Goal: Find specific page/section: Find specific page/section

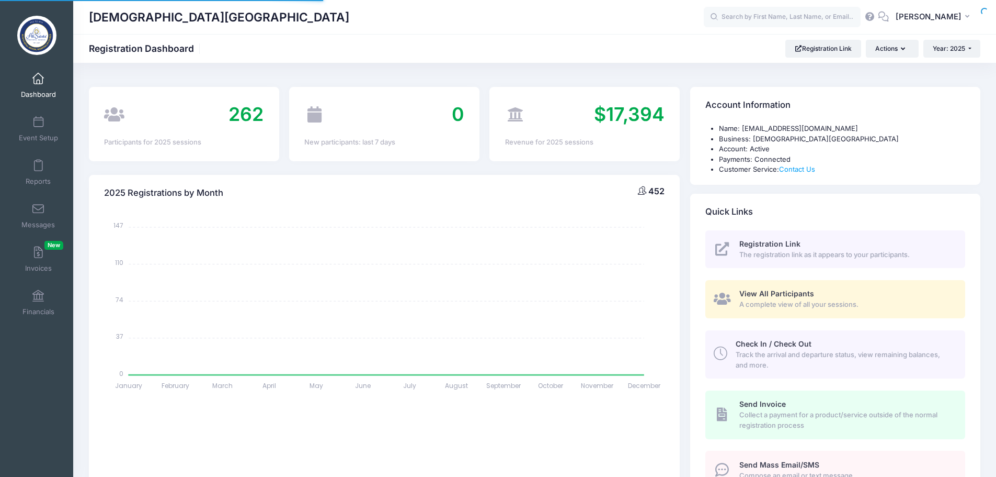
select select
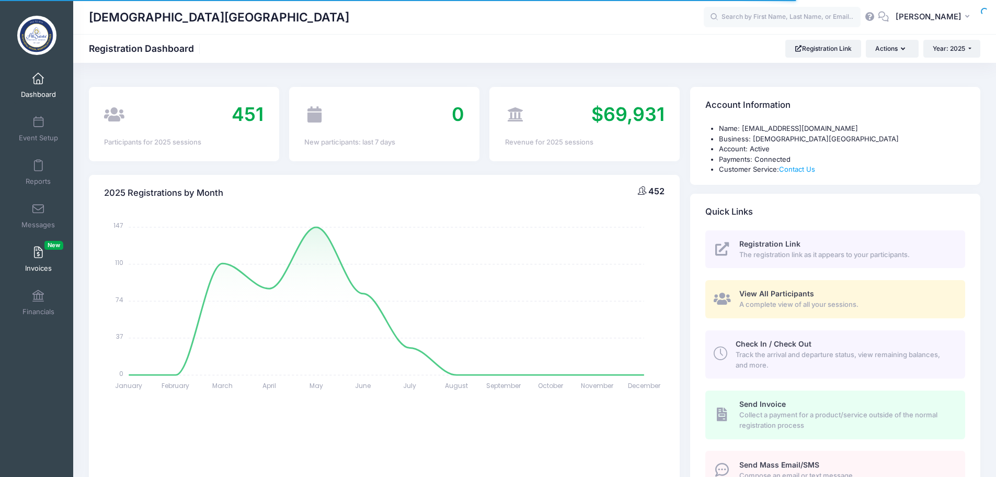
click at [31, 258] on link "Invoices New" at bounding box center [39, 259] width 50 height 37
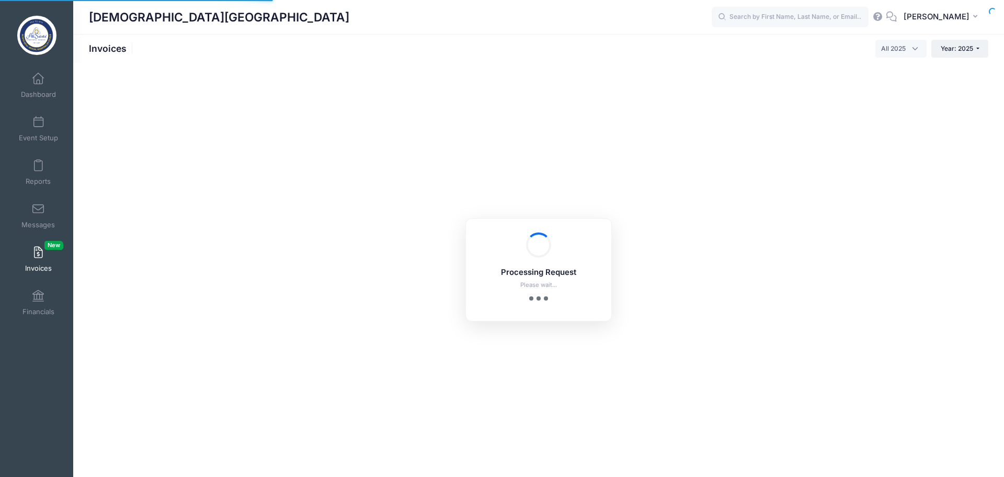
select select
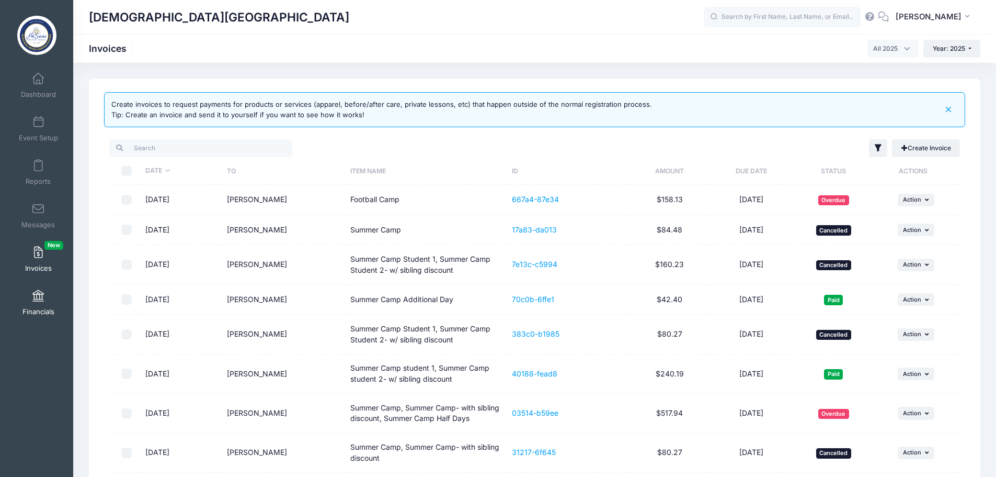
click at [31, 307] on span "Financials" at bounding box center [38, 311] width 32 height 9
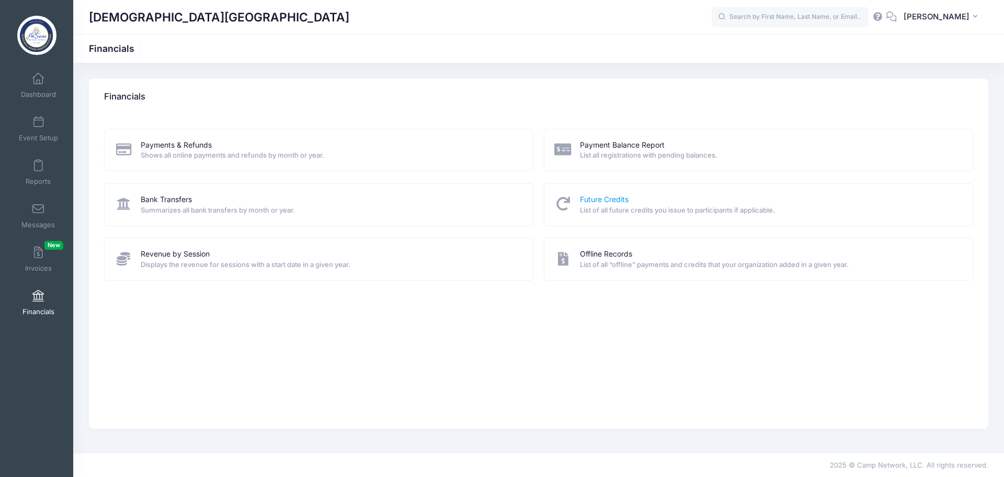
click at [600, 200] on link "Future Credits" at bounding box center [604, 199] width 49 height 11
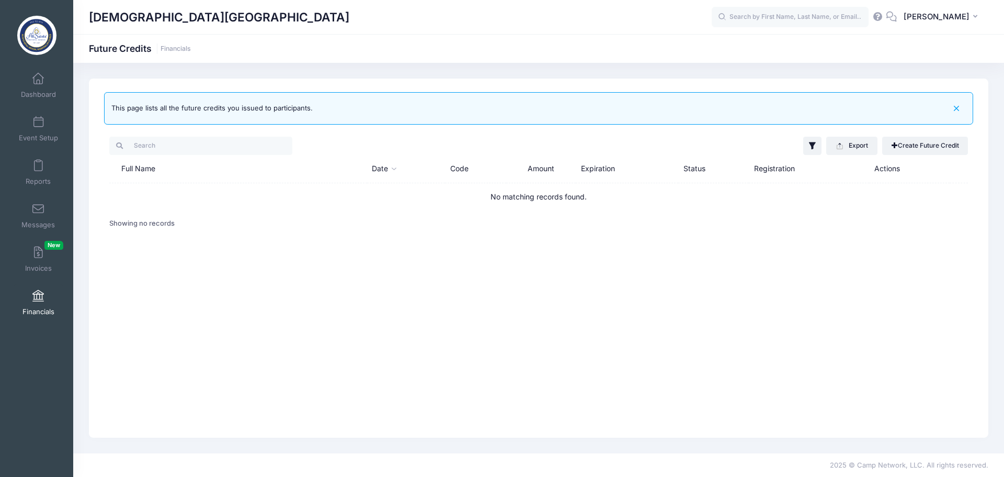
click at [38, 299] on span at bounding box center [38, 296] width 0 height 12
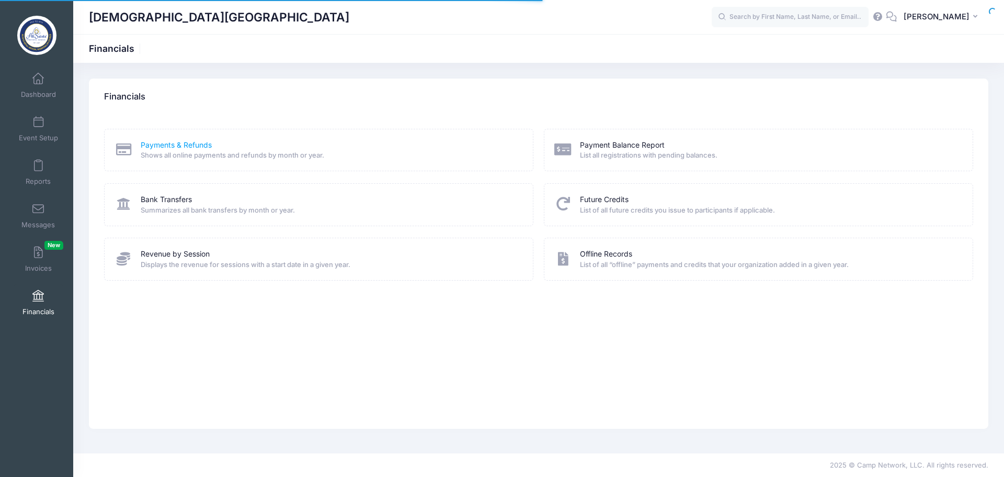
click at [175, 146] on link "Payments & Refunds" at bounding box center [176, 145] width 71 height 11
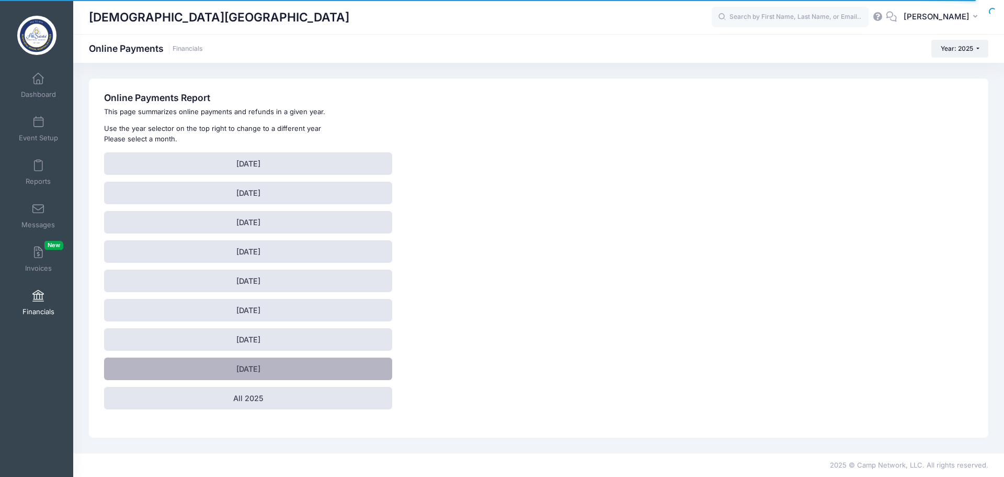
click at [281, 376] on link "[DATE]" at bounding box center [248, 368] width 288 height 22
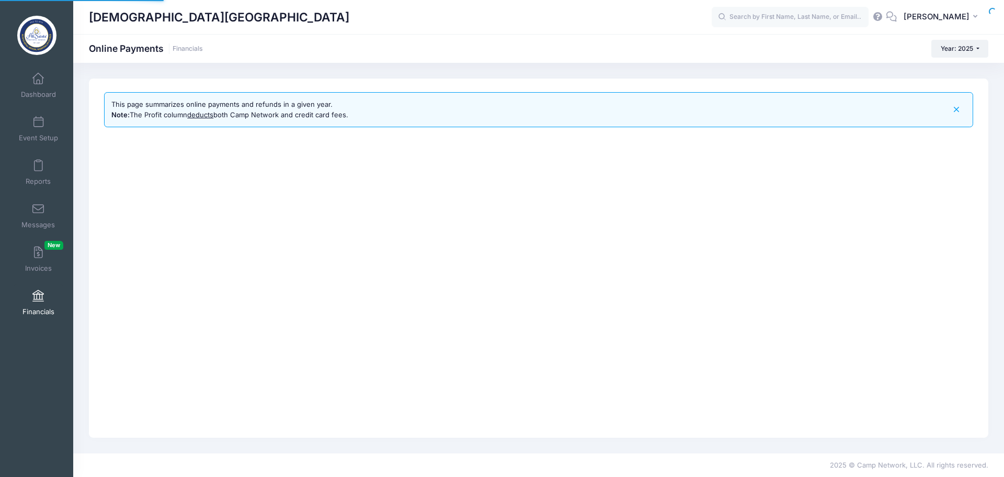
select select "10"
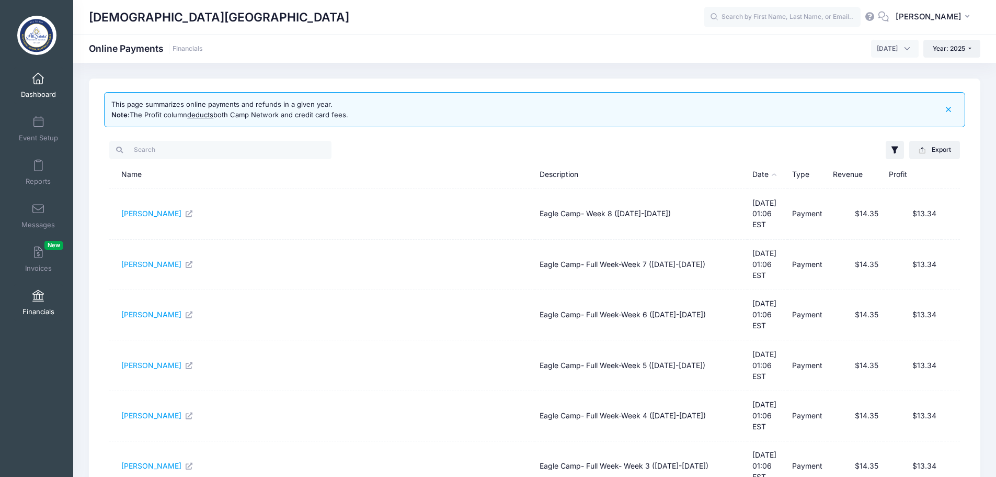
click at [38, 82] on span at bounding box center [38, 79] width 0 height 12
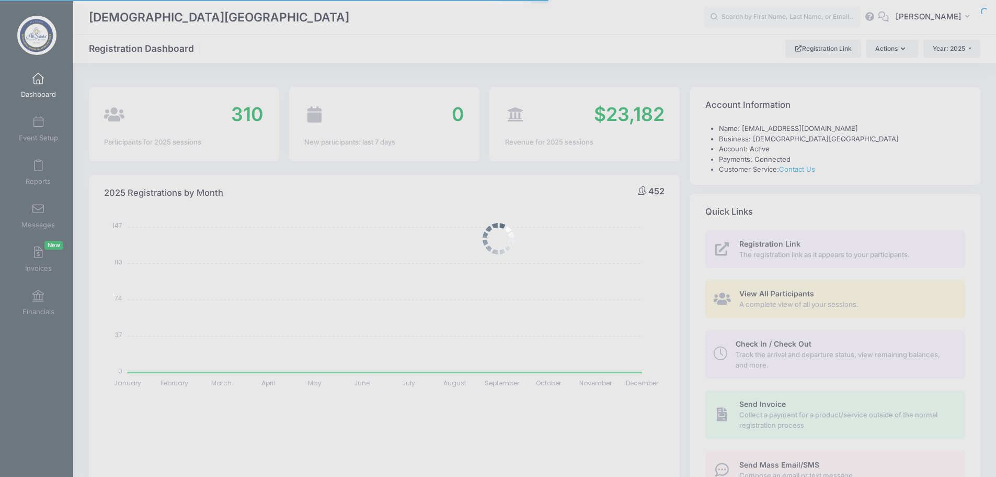
select select
